Goal: Information Seeking & Learning: Learn about a topic

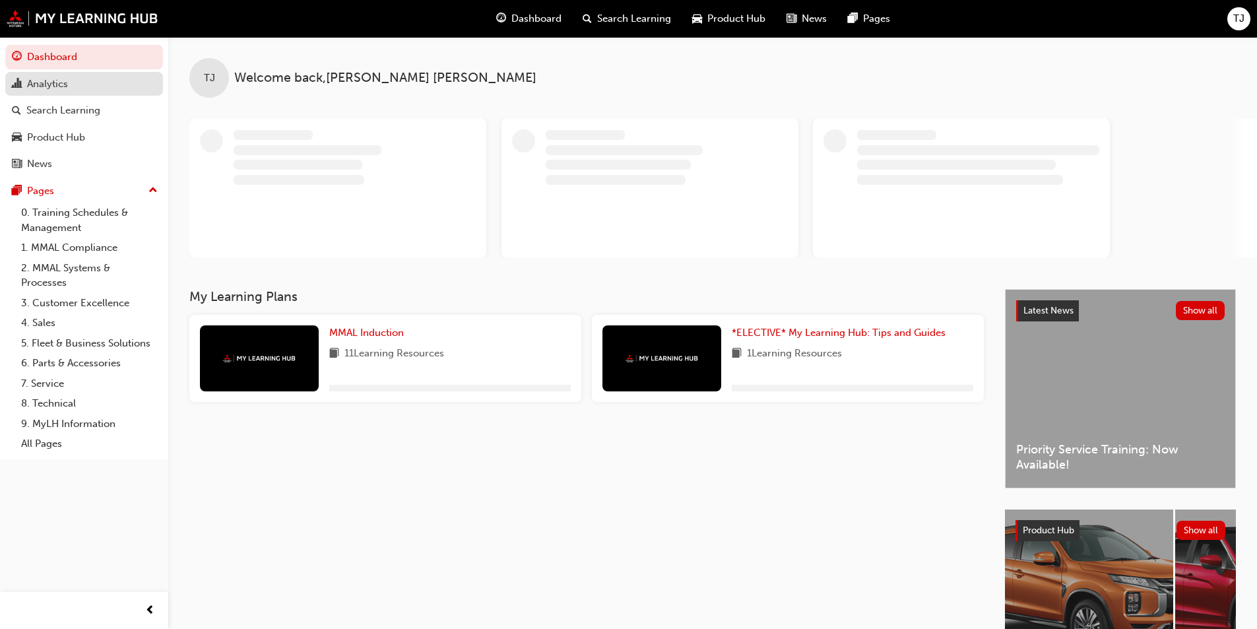
click at [36, 86] on div "Analytics" at bounding box center [47, 84] width 41 height 15
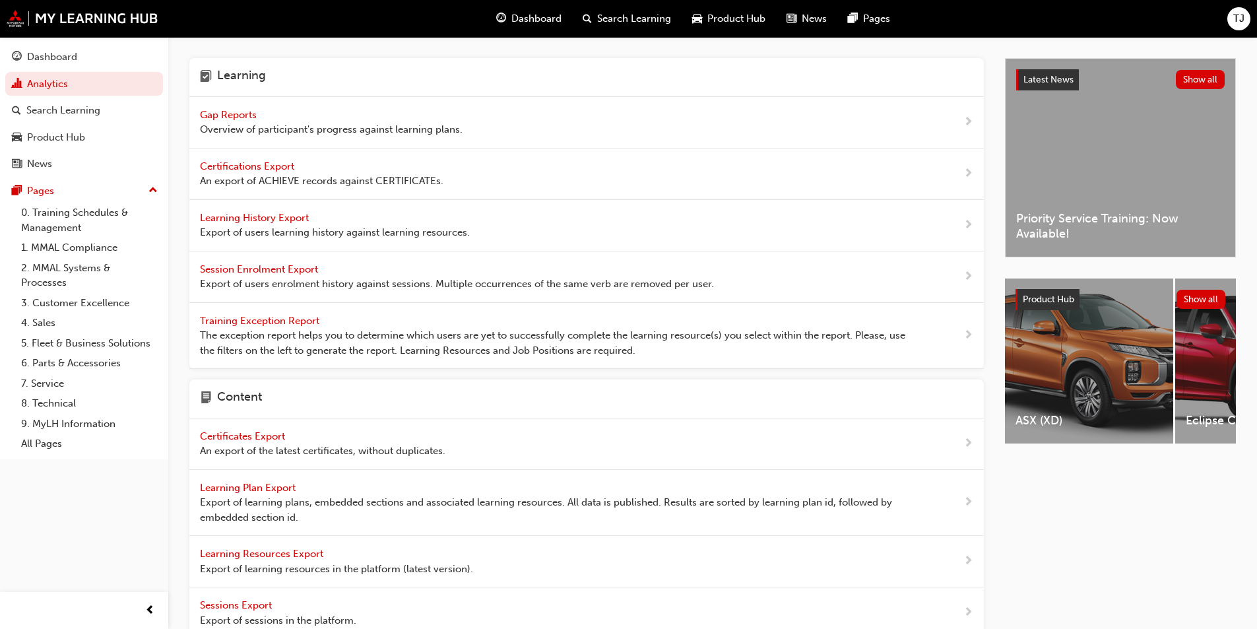
click at [227, 109] on span "Gap Reports" at bounding box center [229, 115] width 59 height 12
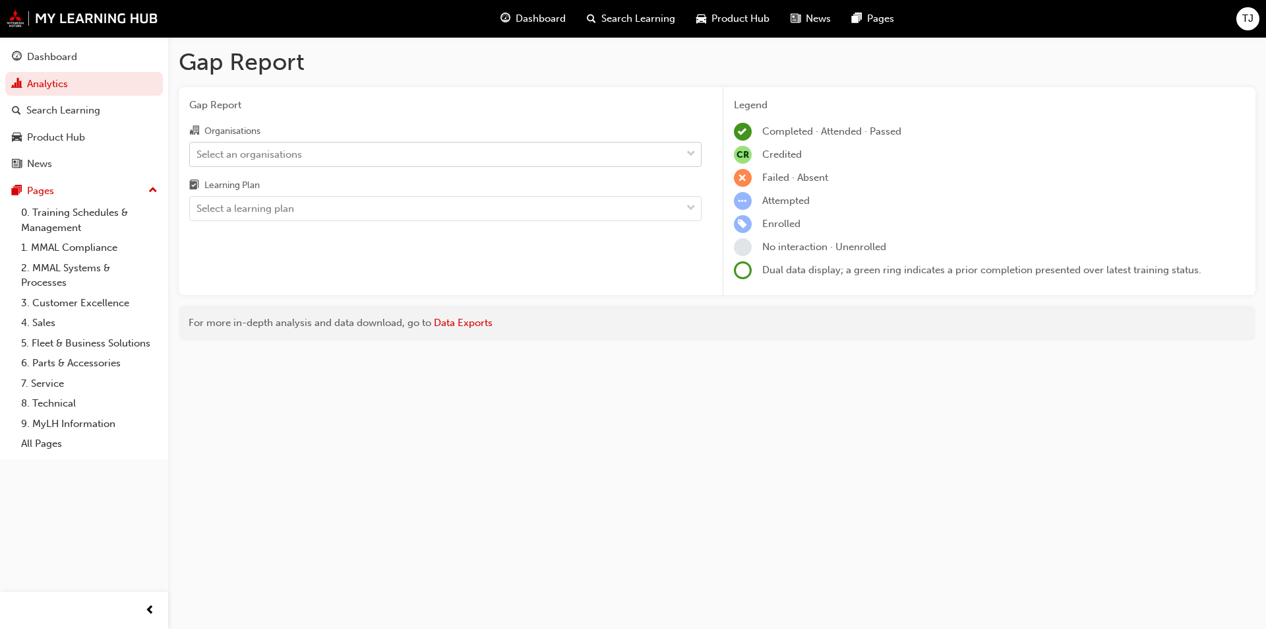
click at [276, 155] on div "Select an organisations" at bounding box center [250, 153] width 106 height 15
click at [198, 155] on input "Organisations Select an organisations" at bounding box center [197, 153] width 1 height 11
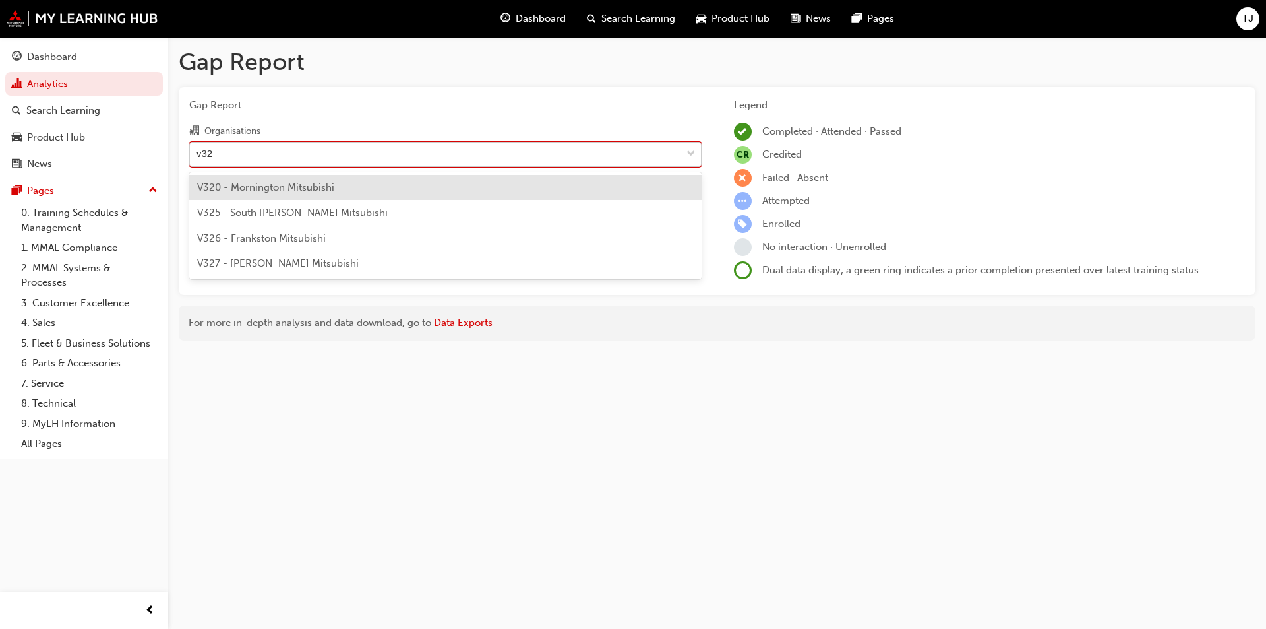
type input "v325"
click at [254, 193] on div "V325 - South [PERSON_NAME] Mitsubishi" at bounding box center [445, 188] width 512 height 26
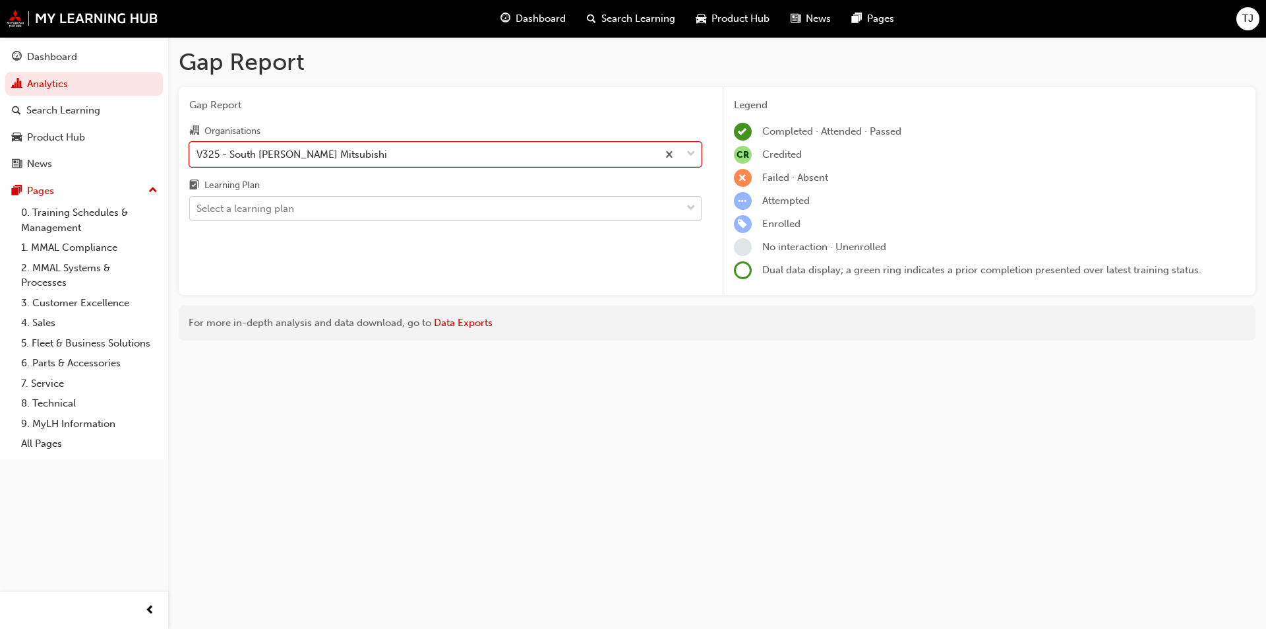
click at [253, 208] on div "Select a learning plan" at bounding box center [246, 208] width 98 height 15
click at [198, 208] on input "Learning Plan Select a learning plan" at bounding box center [197, 207] width 1 height 11
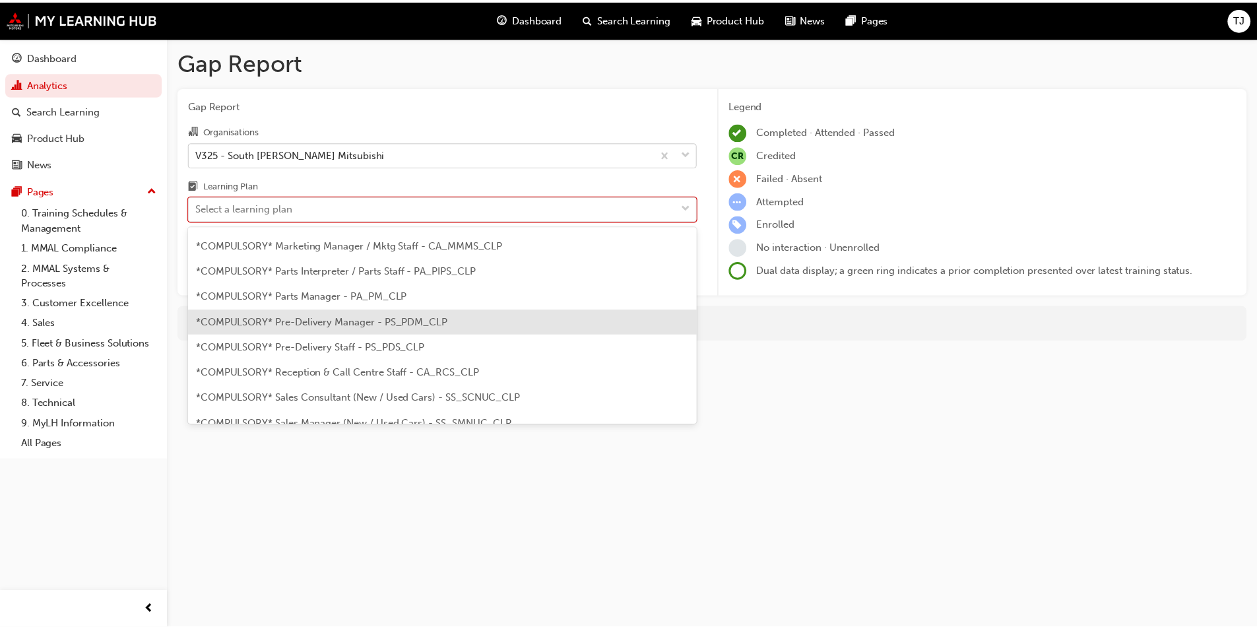
scroll to position [330, 0]
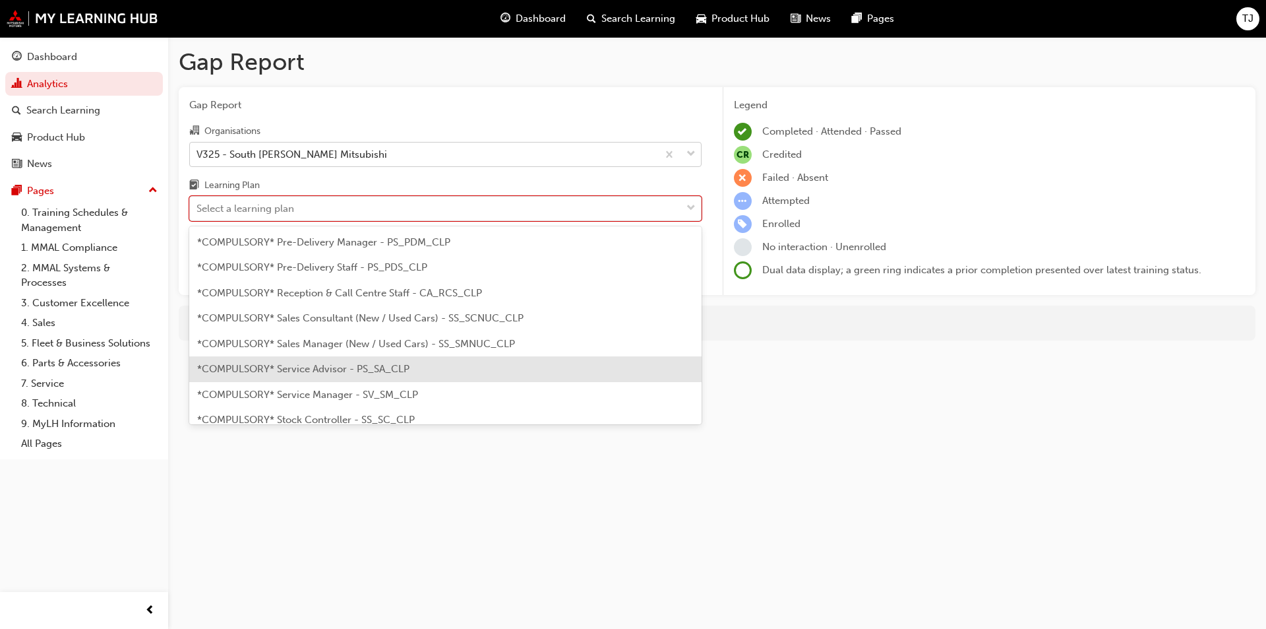
click at [344, 367] on span "*COMPULSORY* Service Advisor - PS_SA_CLP" at bounding box center [303, 369] width 212 height 12
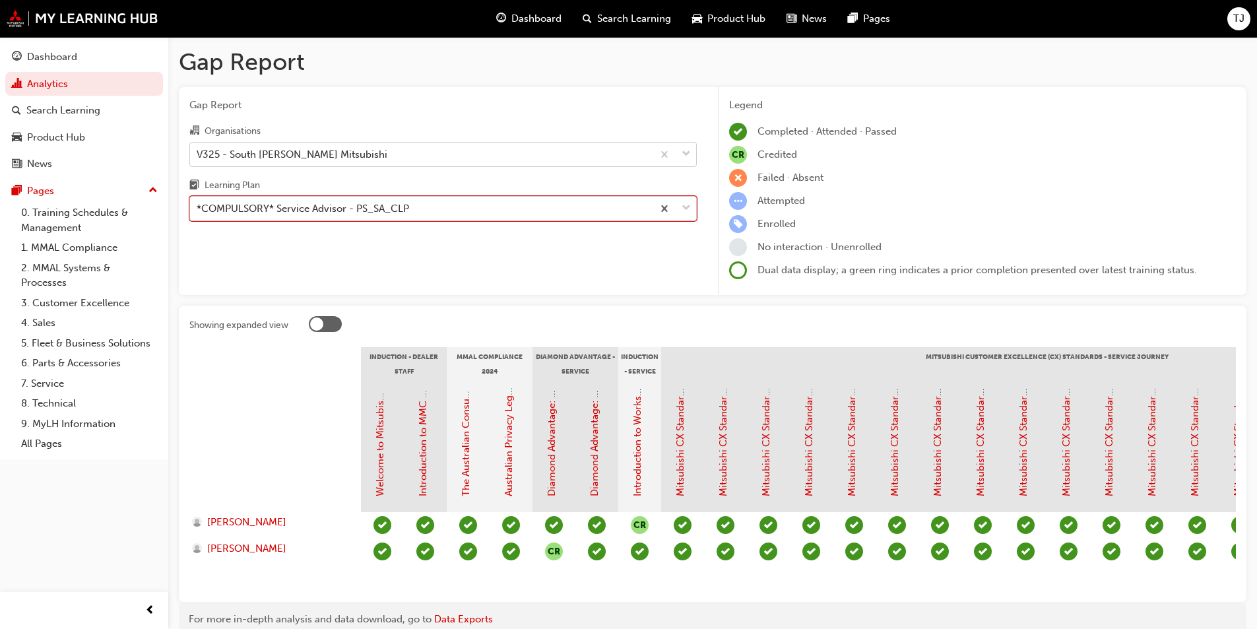
click at [253, 202] on div "*COMPULSORY* Service Advisor - PS_SA_CLP" at bounding box center [303, 208] width 212 height 15
click at [198, 202] on input "Learning Plan option *COMPULSORY* Service Advisor - PS_SA_CLP, selected. 0 resu…" at bounding box center [197, 207] width 1 height 11
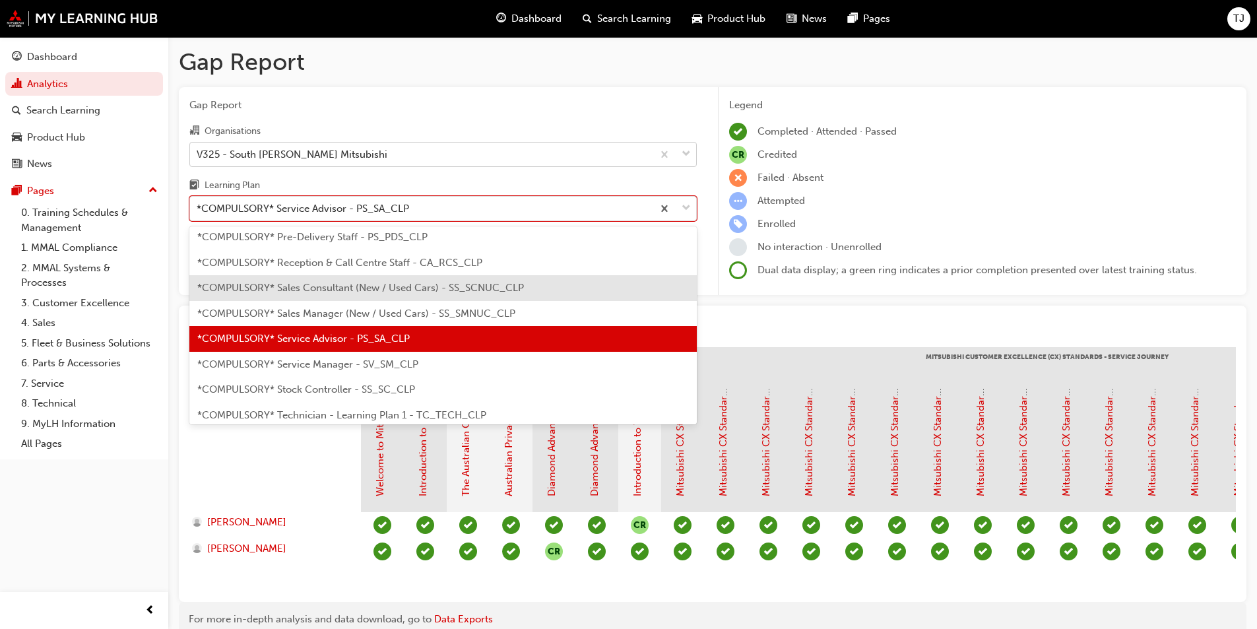
scroll to position [428, 0]
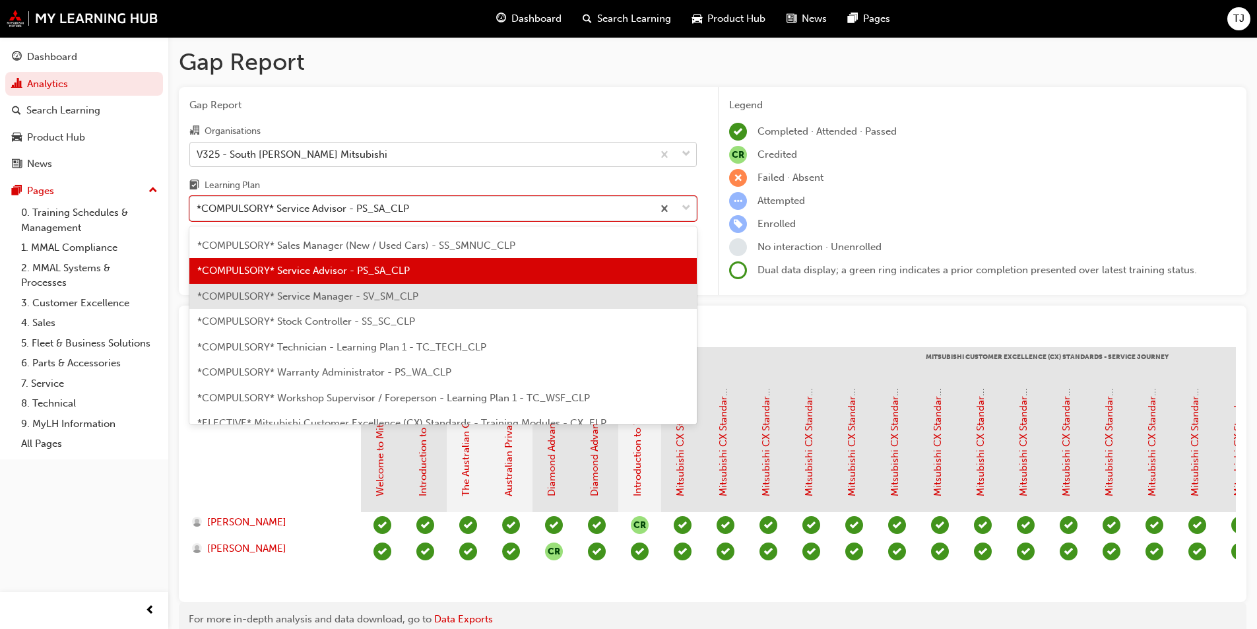
click at [303, 293] on span "*COMPULSORY* Service Manager - SV_SM_CLP" at bounding box center [307, 296] width 221 height 12
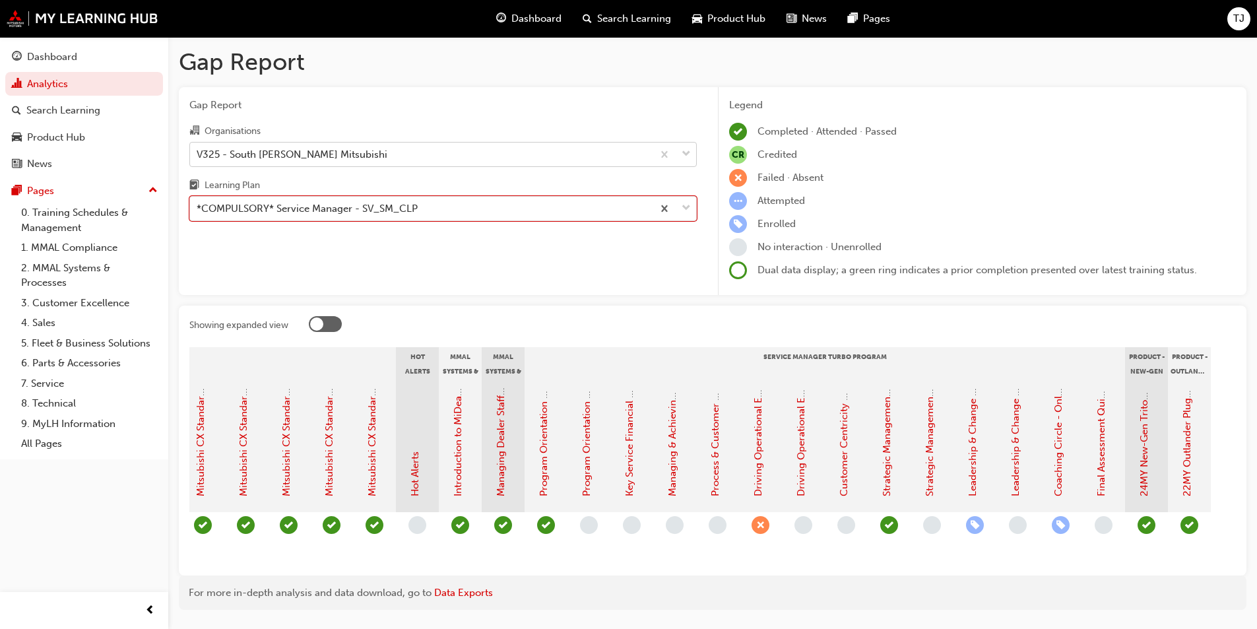
scroll to position [0, 1012]
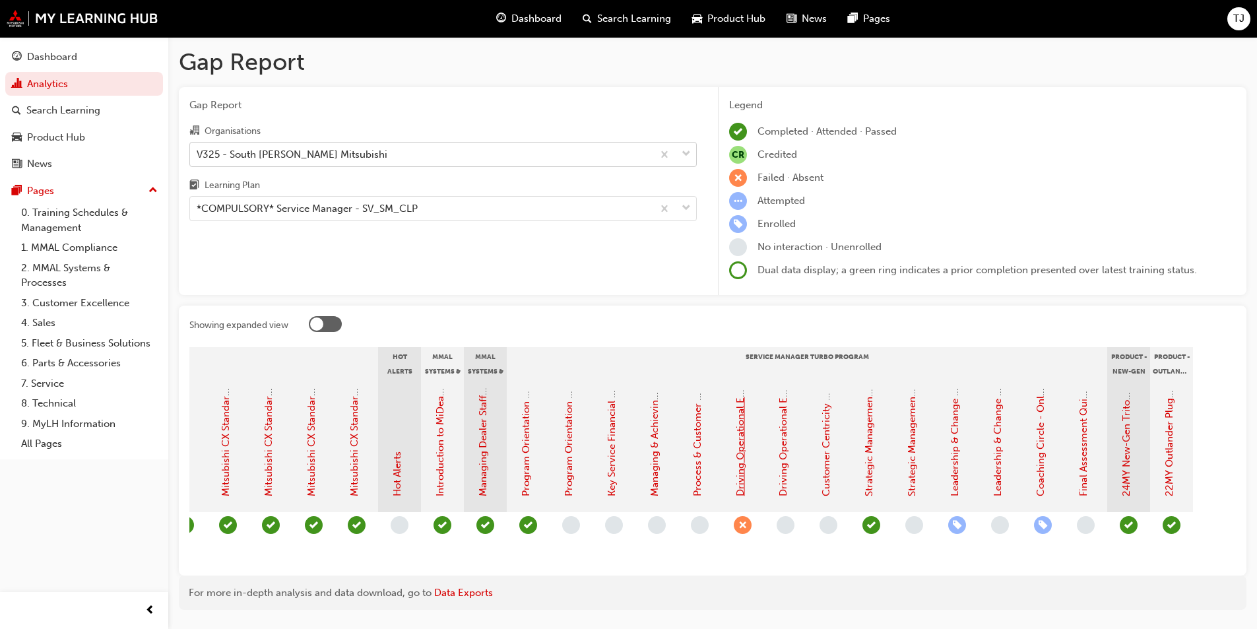
click at [741, 473] on link "Driving Operational Excellence - Face to Face Instructor Led Session (Service M…" at bounding box center [740, 261] width 12 height 470
click at [739, 524] on span "learningRecordVerb_ABSENT-icon" at bounding box center [742, 525] width 18 height 18
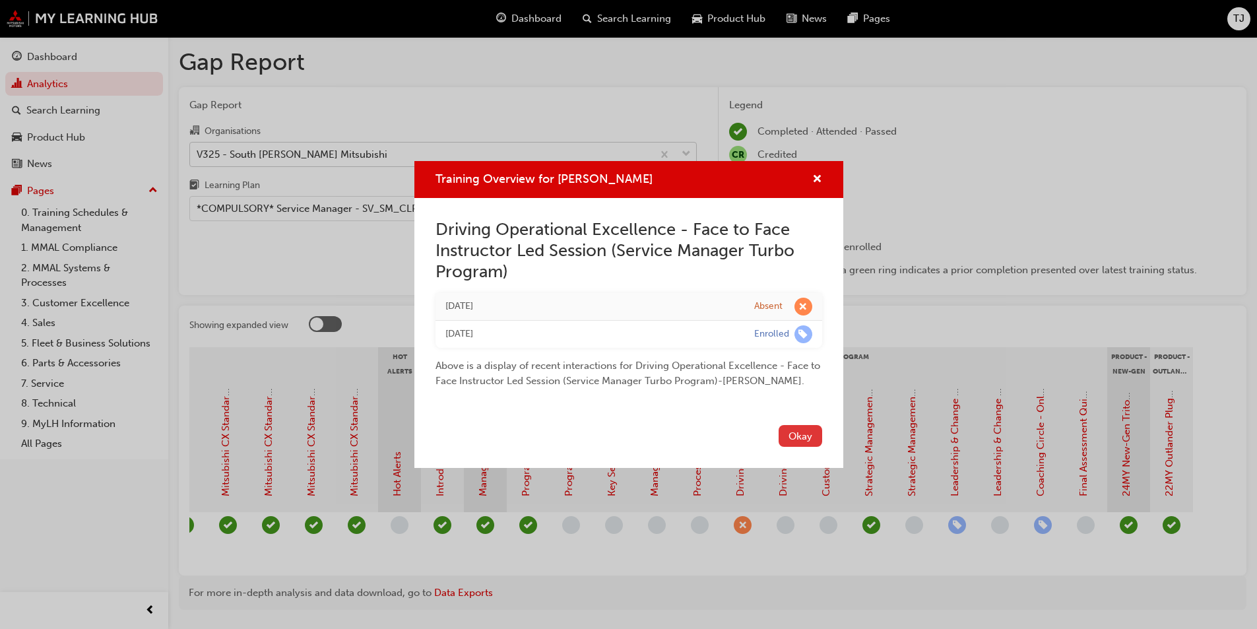
click at [796, 438] on button "Okay" at bounding box center [800, 436] width 44 height 22
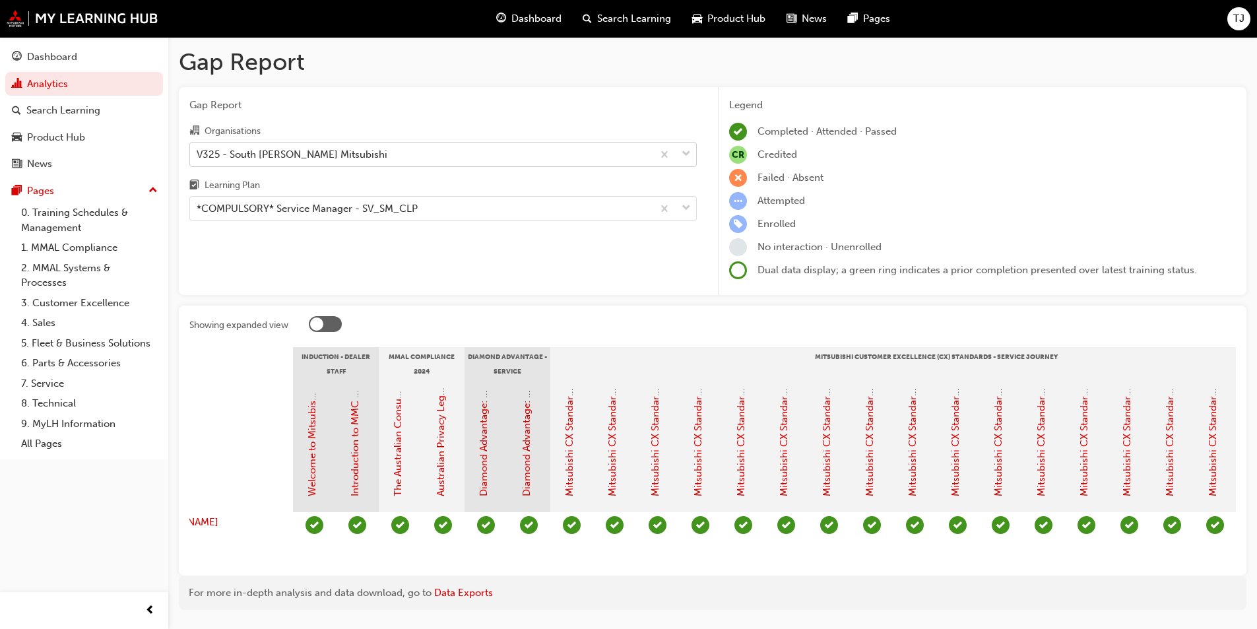
scroll to position [0, 0]
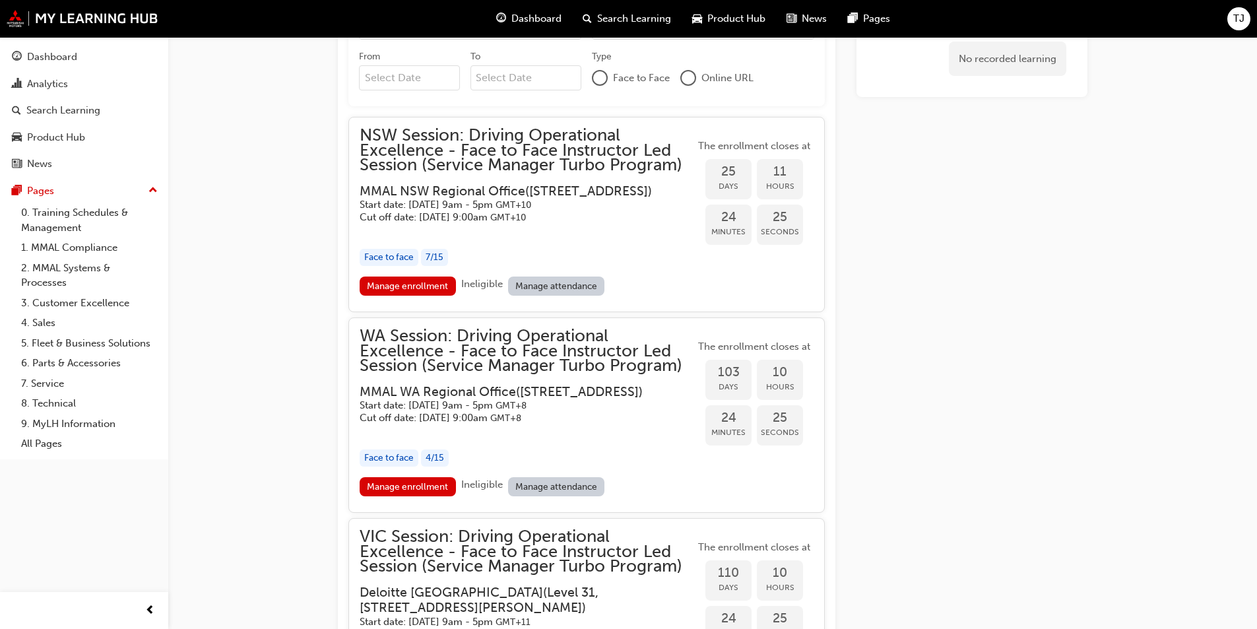
scroll to position [1319, 0]
